Goal: Communication & Community: Answer question/provide support

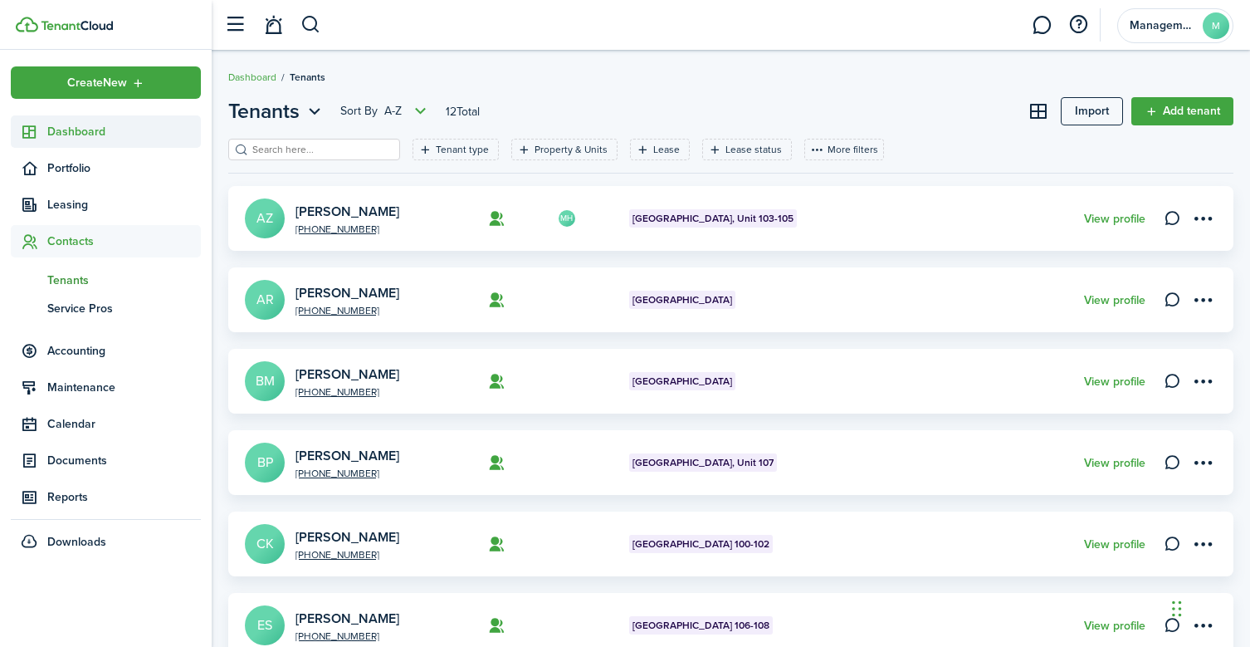
click at [76, 139] on link "Dashboard" at bounding box center [106, 131] width 190 height 32
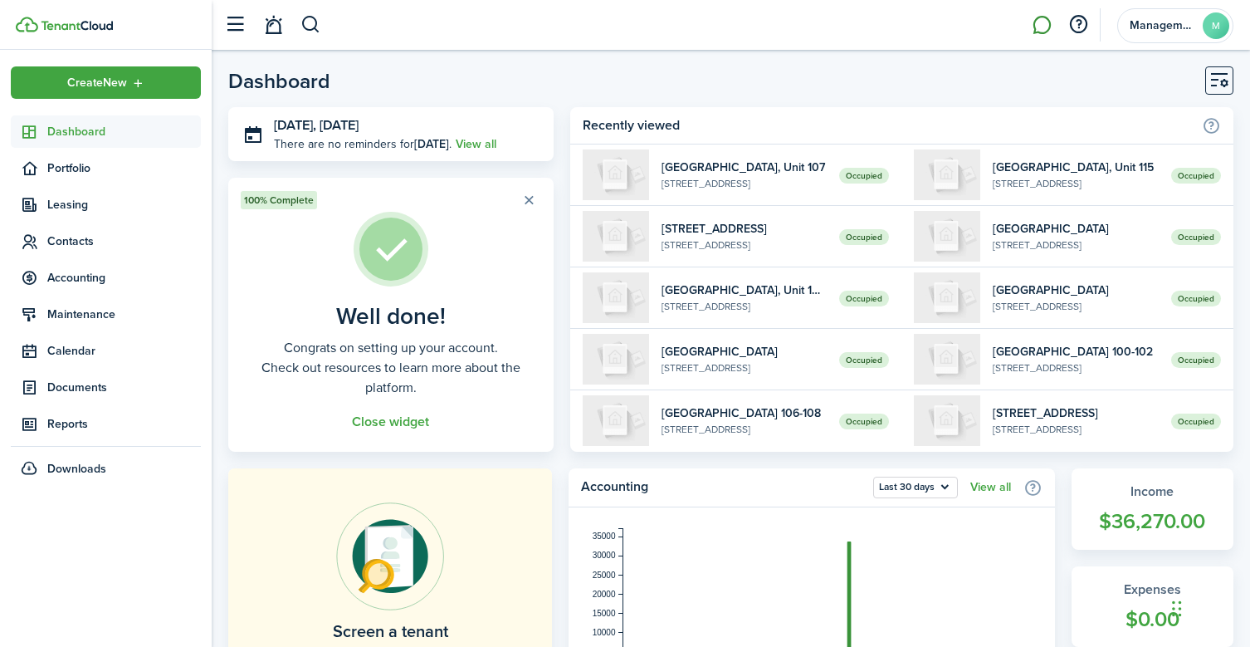
click at [1037, 28] on link at bounding box center [1042, 25] width 32 height 42
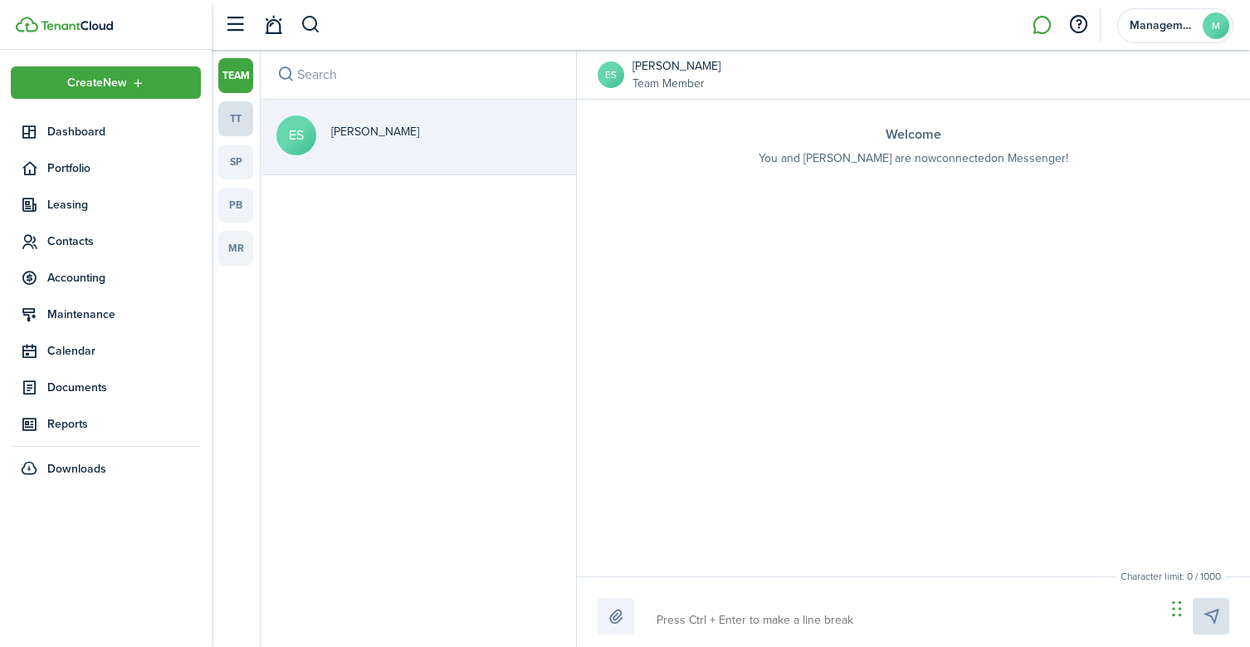
click at [230, 120] on link "tt" at bounding box center [235, 118] width 35 height 35
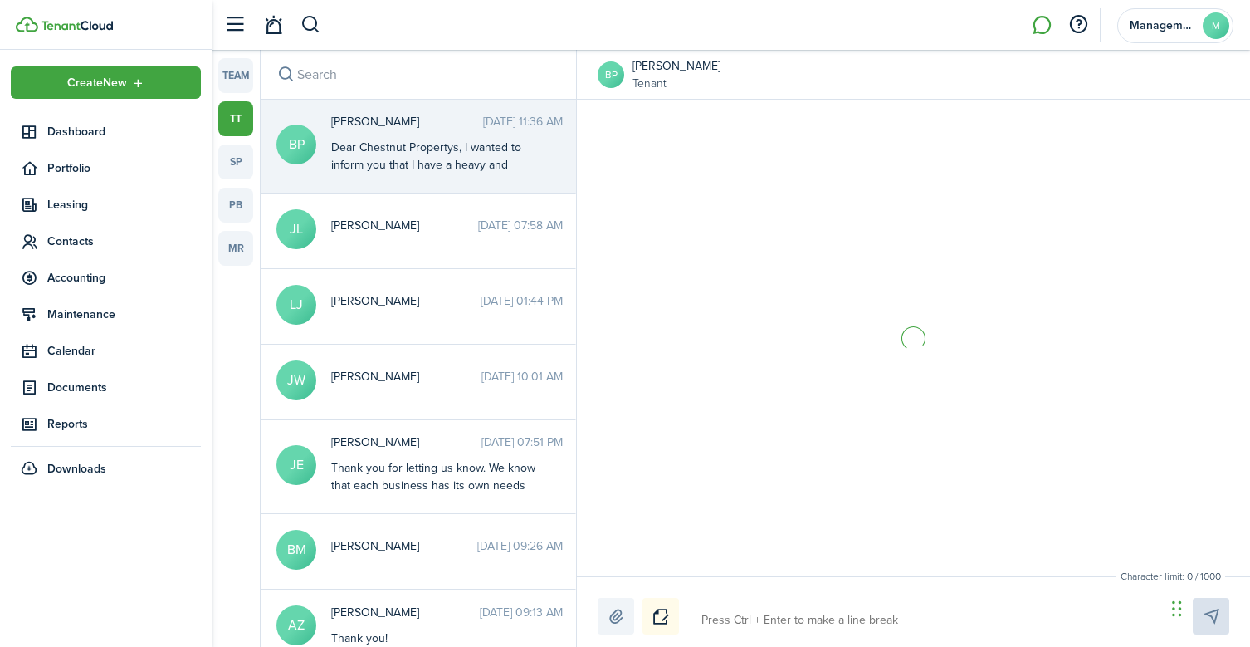
scroll to position [2360, 0]
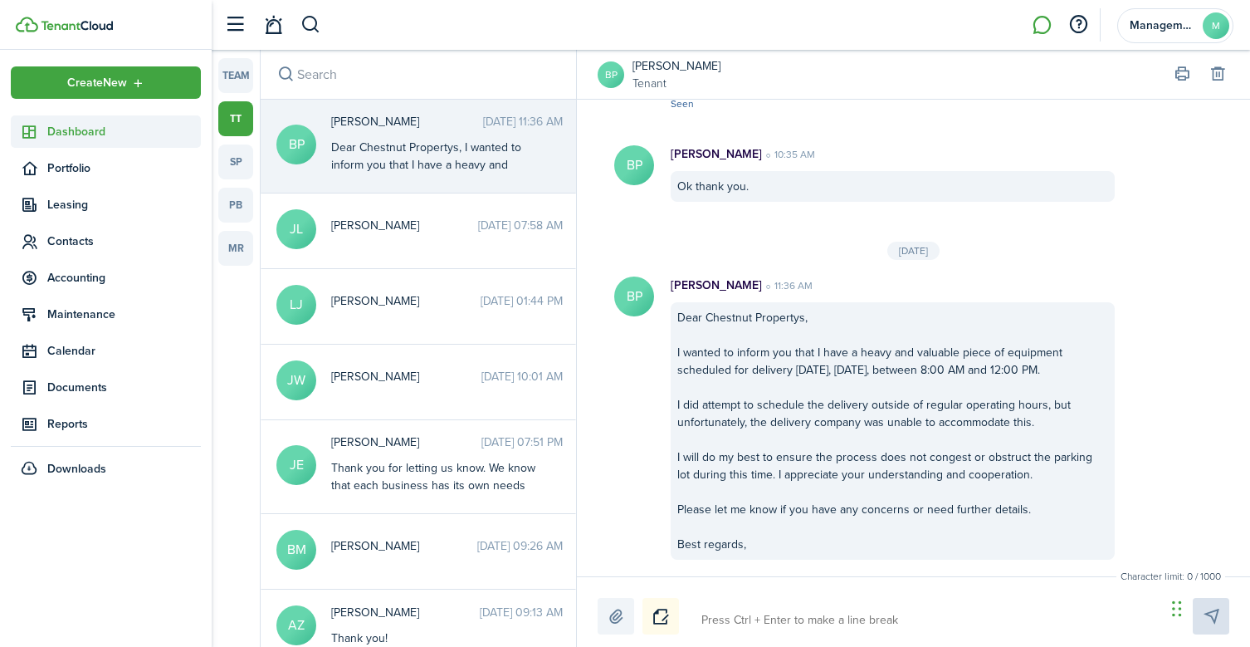
click at [107, 134] on span "Dashboard" at bounding box center [124, 131] width 154 height 17
